Goal: Task Accomplishment & Management: Manage account settings

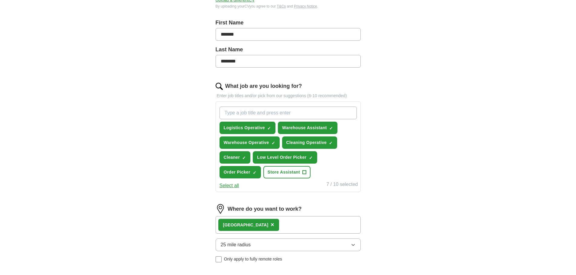
scroll to position [91, 0]
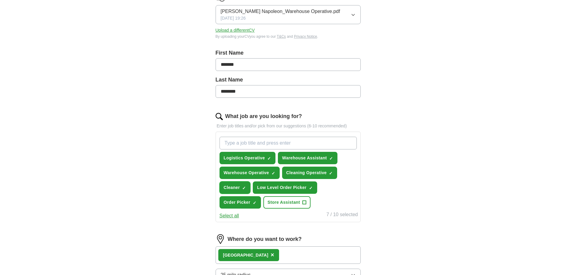
click at [0, 0] on span "×" at bounding box center [0, 0] width 0 height 0
click at [304, 204] on span "+" at bounding box center [305, 202] width 4 height 5
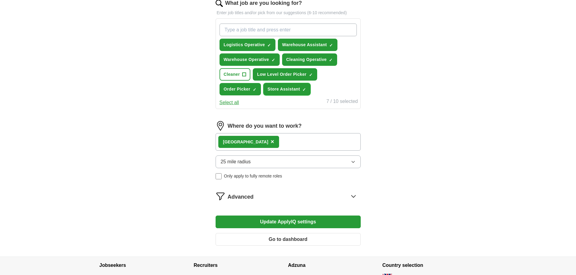
scroll to position [212, 0]
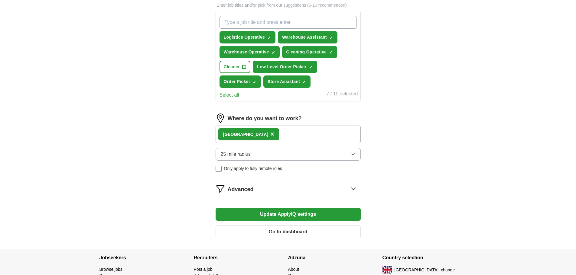
click at [298, 139] on div "Leeds ×" at bounding box center [288, 135] width 145 height 18
click at [287, 131] on div "Leeds ×" at bounding box center [288, 135] width 145 height 18
click at [266, 136] on div "Leeds ×" at bounding box center [288, 135] width 145 height 18
click at [262, 130] on div "Leeds ×" at bounding box center [288, 135] width 145 height 18
click at [258, 132] on div "Leeds ×" at bounding box center [288, 135] width 145 height 18
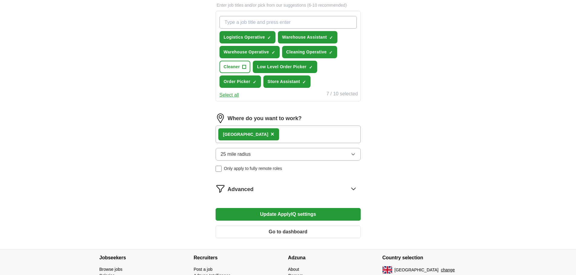
click at [258, 132] on div "Leeds ×" at bounding box center [288, 135] width 145 height 18
drag, startPoint x: 258, startPoint y: 132, endPoint x: 299, endPoint y: 165, distance: 52.1
click at [260, 134] on div "Leeds ×" at bounding box center [288, 135] width 145 height 18
click at [351, 190] on icon at bounding box center [354, 189] width 10 height 10
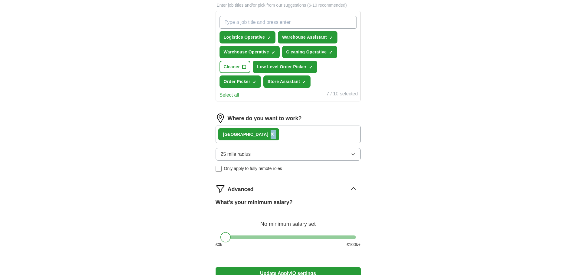
click at [264, 134] on div "Leeds ×" at bounding box center [288, 135] width 145 height 18
click at [267, 155] on button "25 mile radius" at bounding box center [288, 154] width 145 height 13
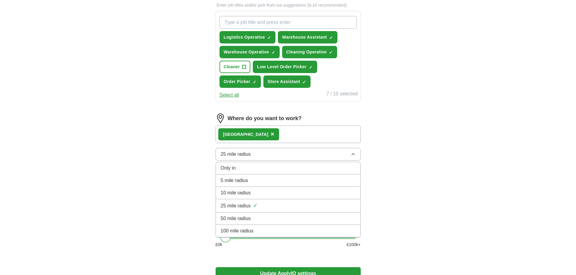
click at [268, 155] on button "25 mile radius" at bounding box center [288, 154] width 145 height 13
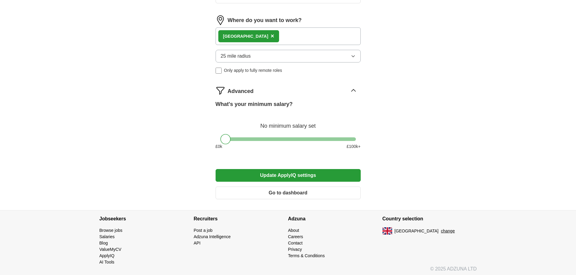
scroll to position [312, 0]
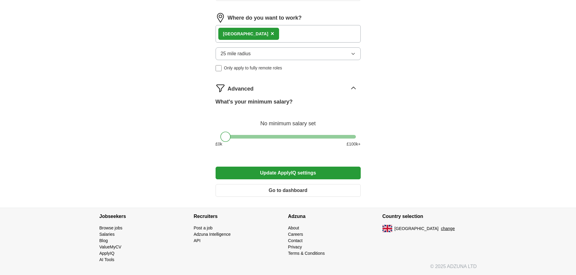
click at [283, 171] on button "Update ApplyIQ settings" at bounding box center [288, 173] width 145 height 13
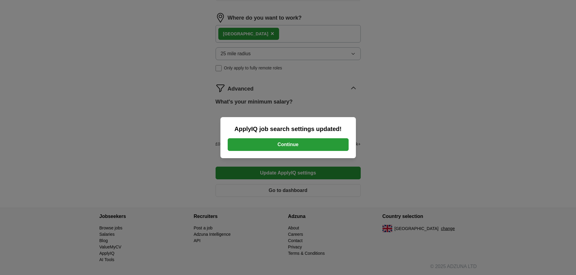
click at [284, 148] on button "Continue" at bounding box center [288, 144] width 121 height 13
